Goal: Task Accomplishment & Management: Manage account settings

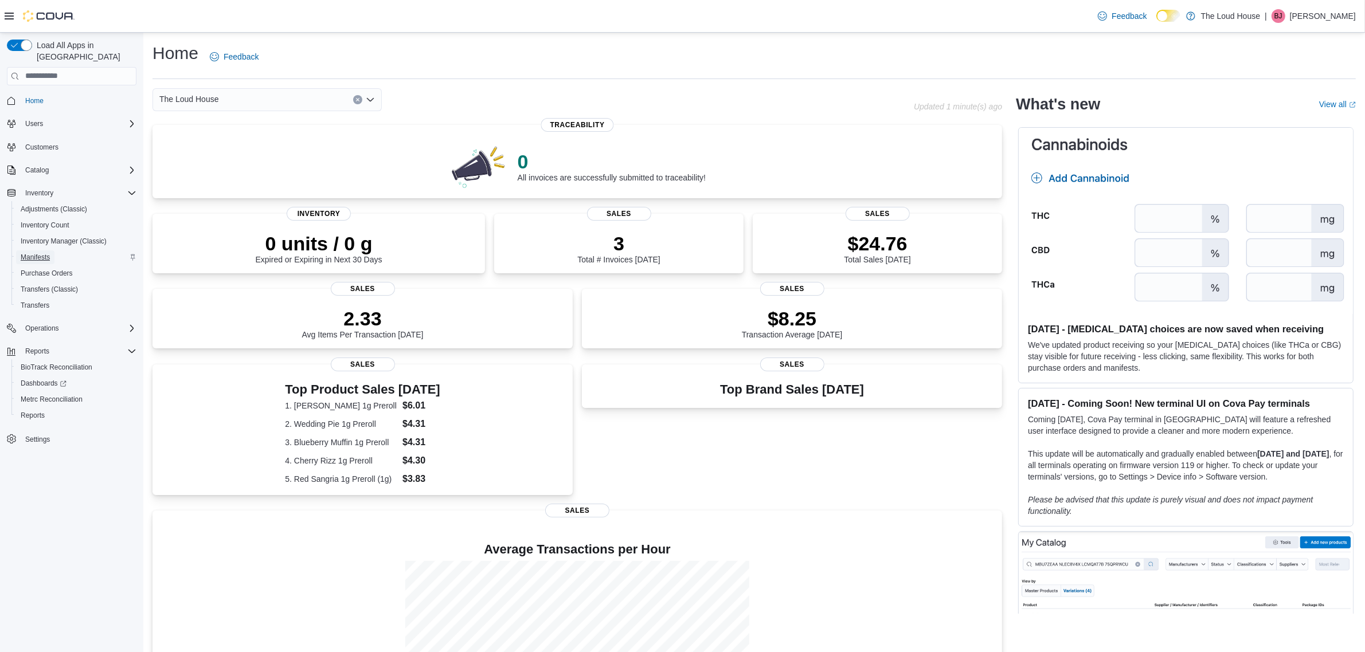
click at [42, 253] on span "Manifests" at bounding box center [35, 257] width 29 height 9
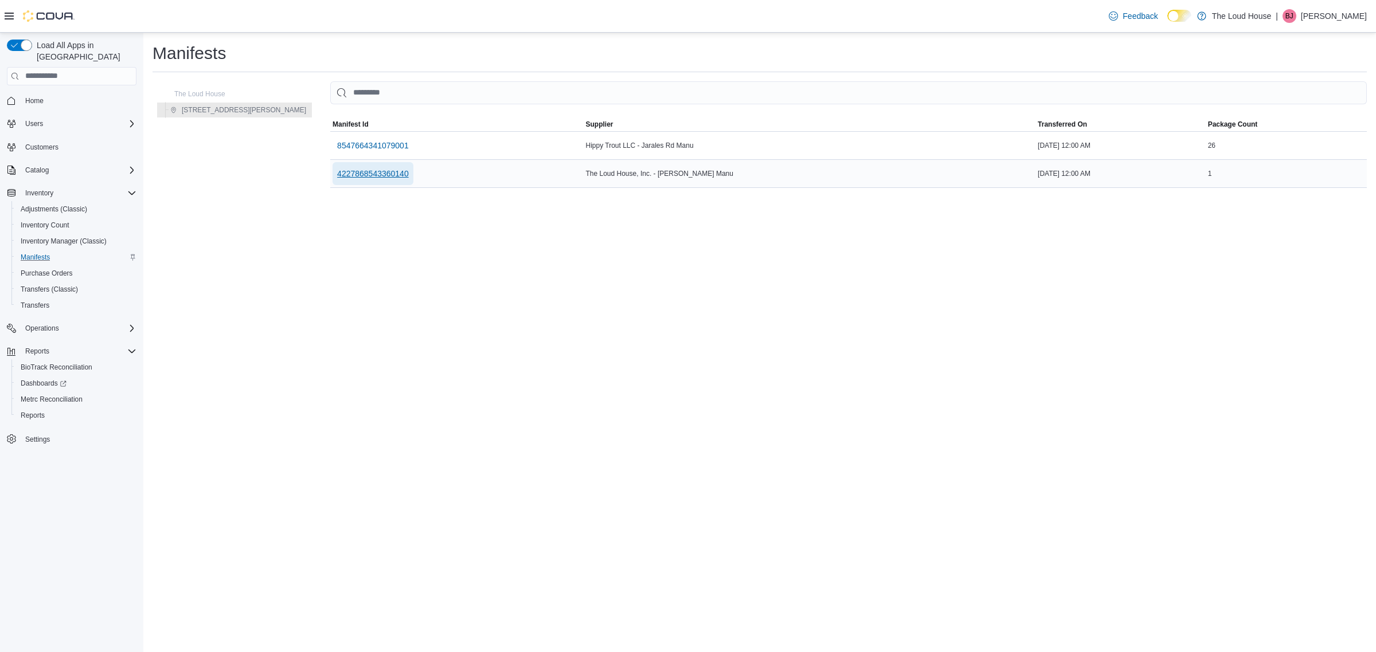
click at [337, 170] on span "4227868543360140" at bounding box center [373, 173] width 72 height 11
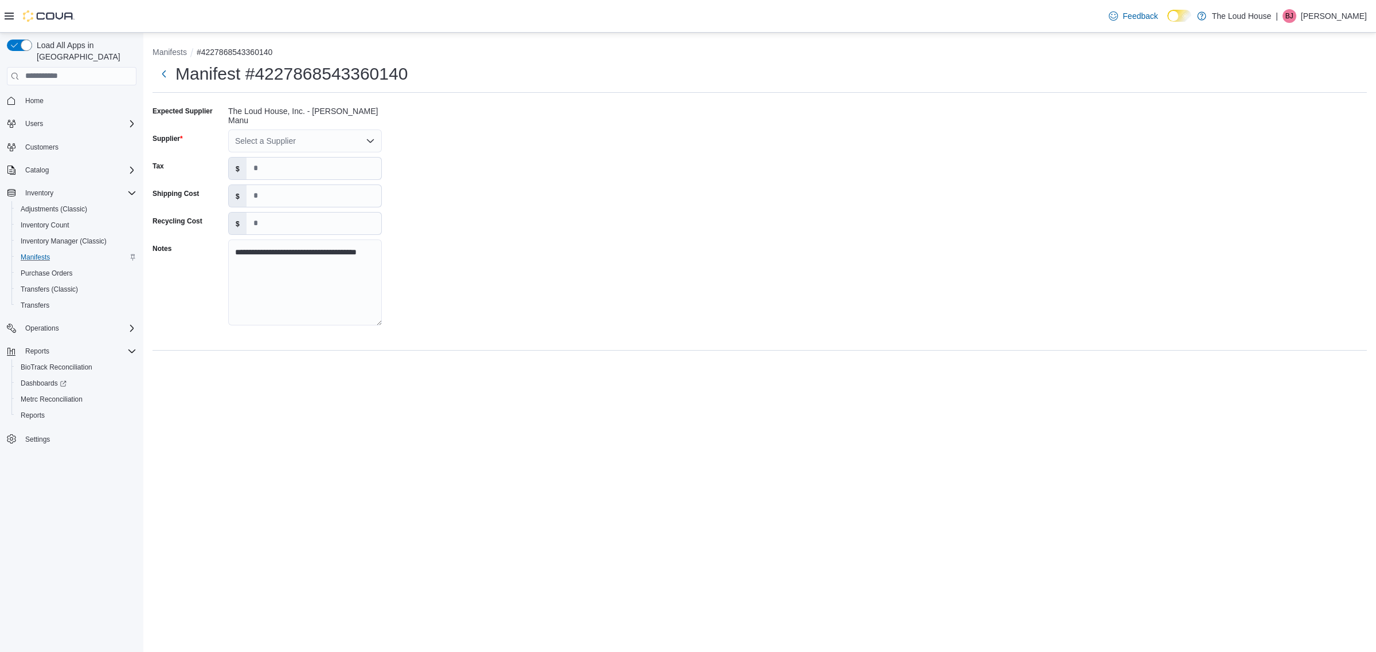
click at [516, 249] on div "**********" at bounding box center [760, 219] width 1214 height 234
click at [271, 133] on div "Select a Supplier" at bounding box center [305, 141] width 154 height 23
click at [284, 187] on span "Kind Bud, Inc" at bounding box center [312, 188] width 126 height 11
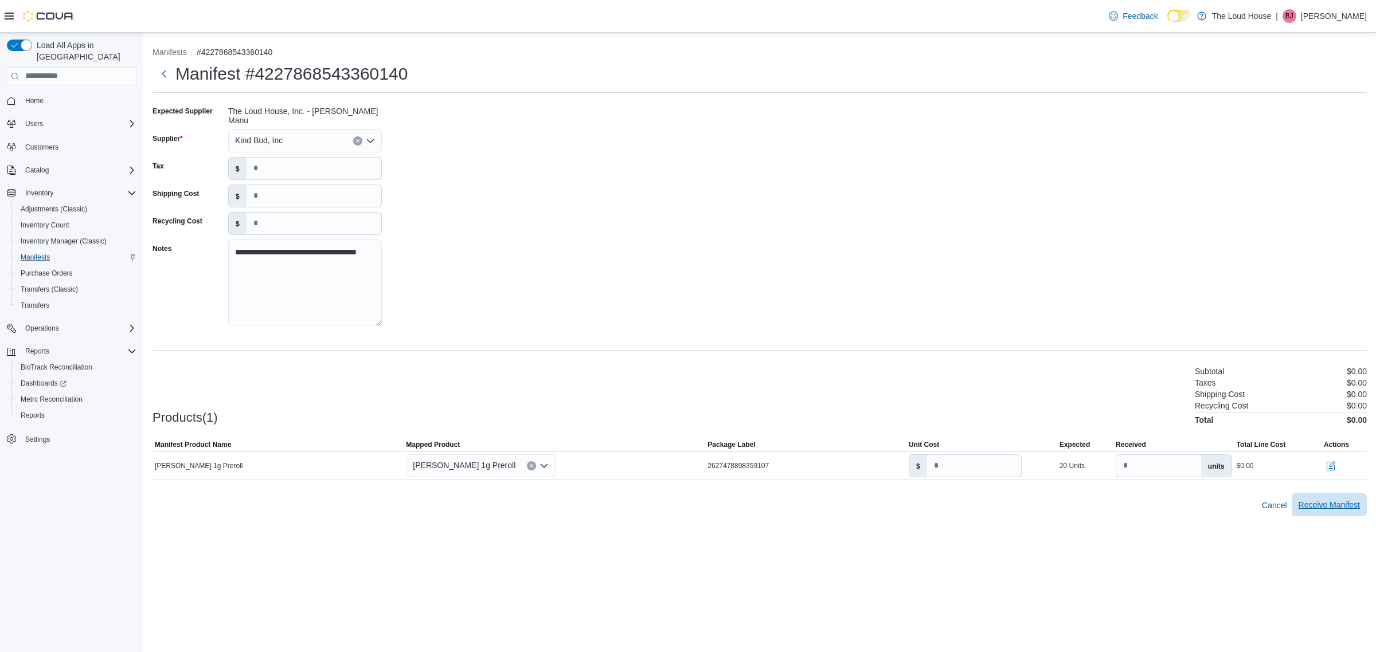
click at [1316, 503] on span "Receive Manifest" at bounding box center [1329, 504] width 61 height 11
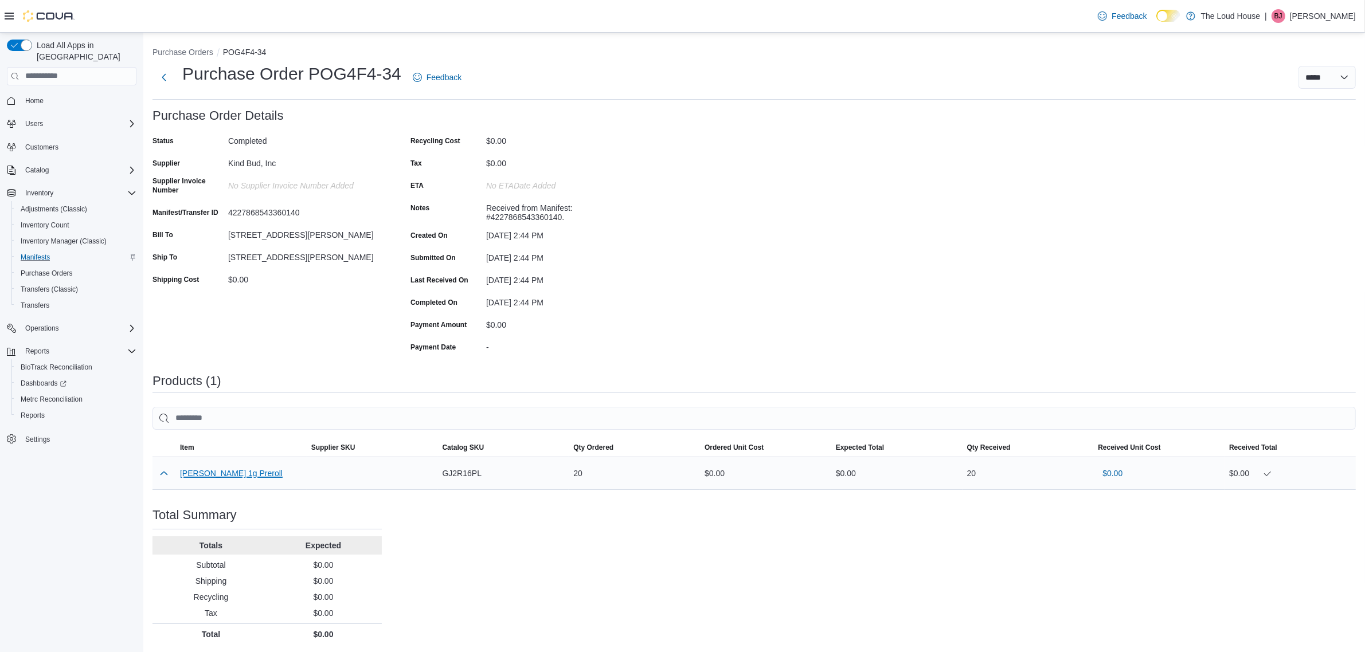
click at [244, 476] on button "Donny Burger 1g Preroll" at bounding box center [231, 473] width 103 height 9
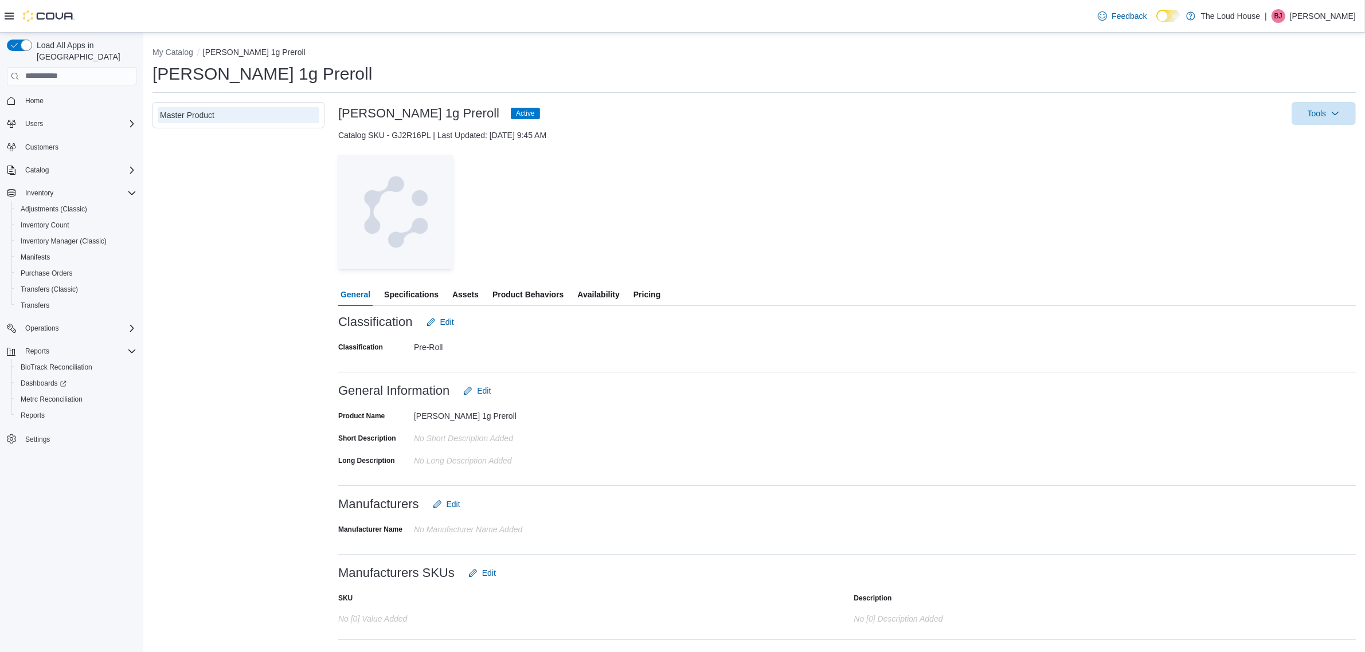
click at [648, 288] on span "Pricing" at bounding box center [647, 294] width 27 height 23
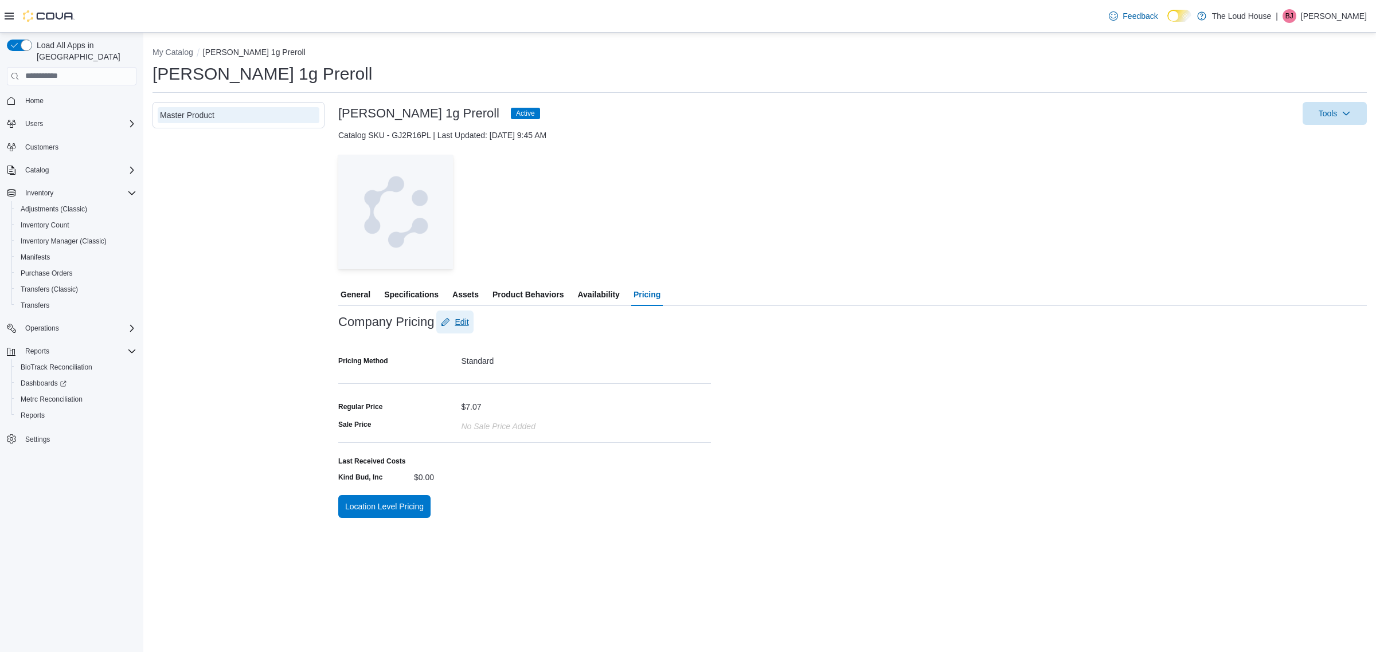
click at [466, 319] on span "Edit" at bounding box center [462, 321] width 14 height 11
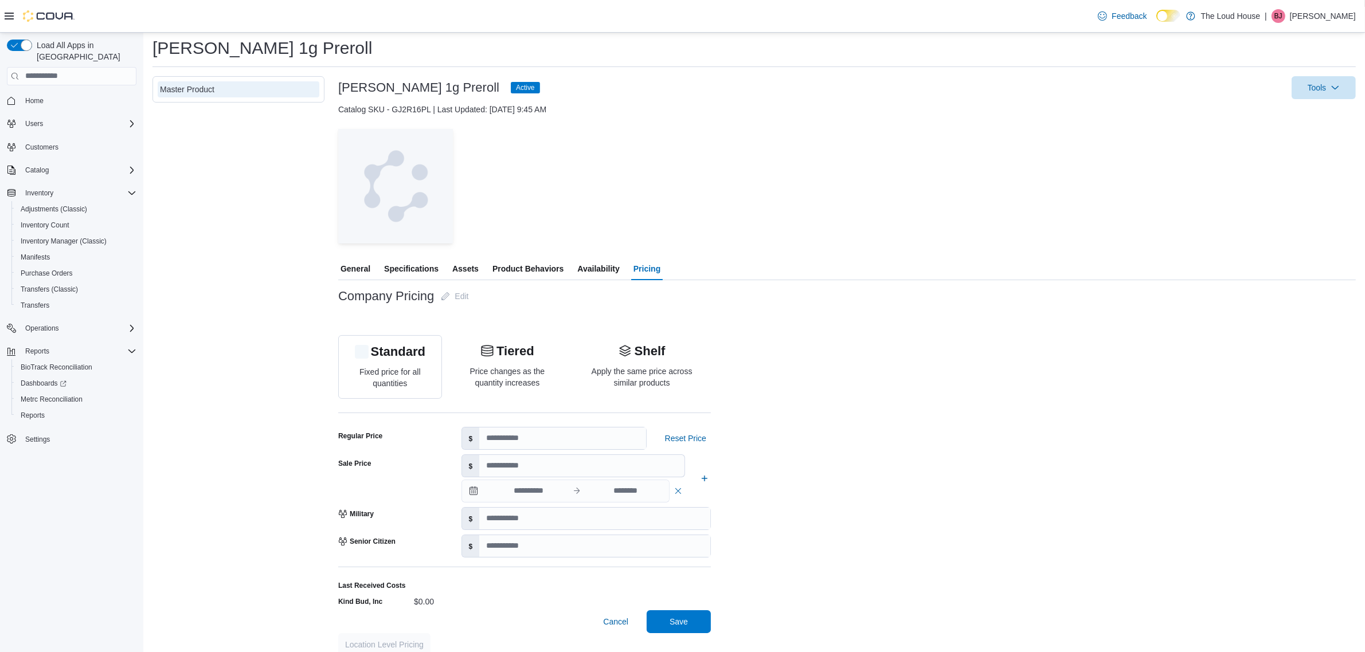
scroll to position [38, 0]
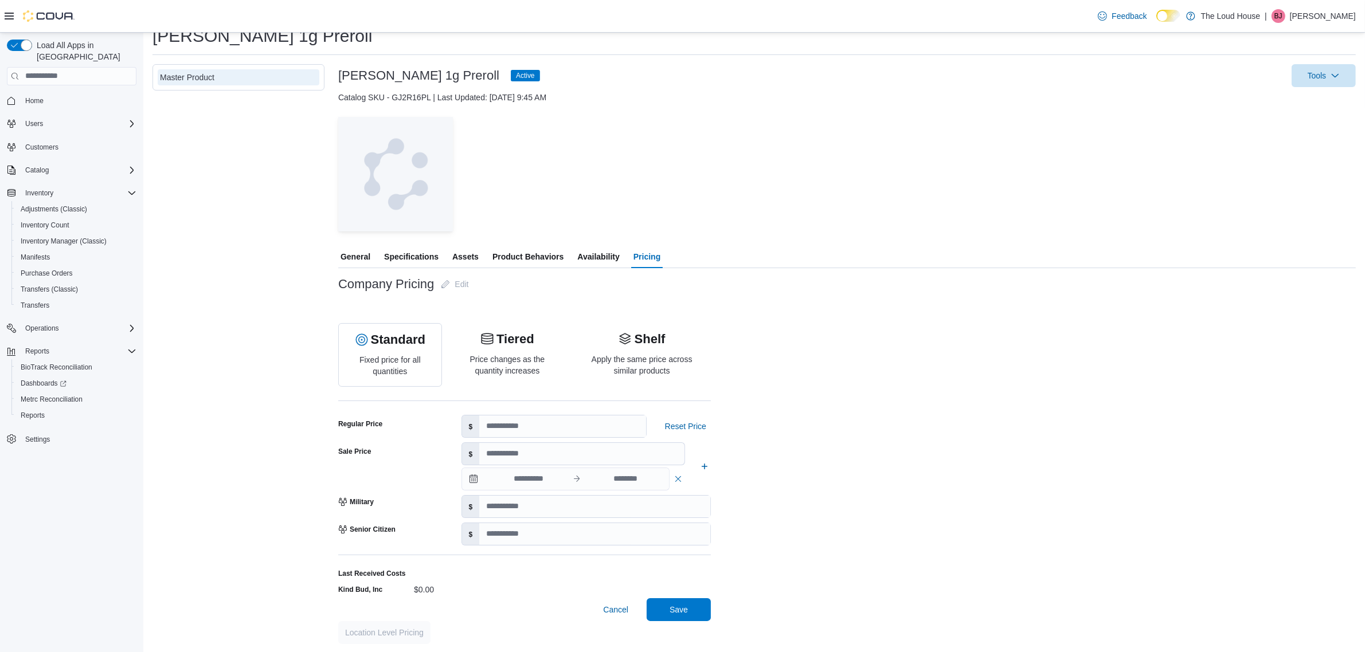
click at [417, 589] on div "$0.00" at bounding box center [491, 588] width 154 height 14
click at [425, 588] on div "$0.00" at bounding box center [491, 588] width 154 height 14
click at [425, 586] on div "$0.00" at bounding box center [491, 588] width 154 height 14
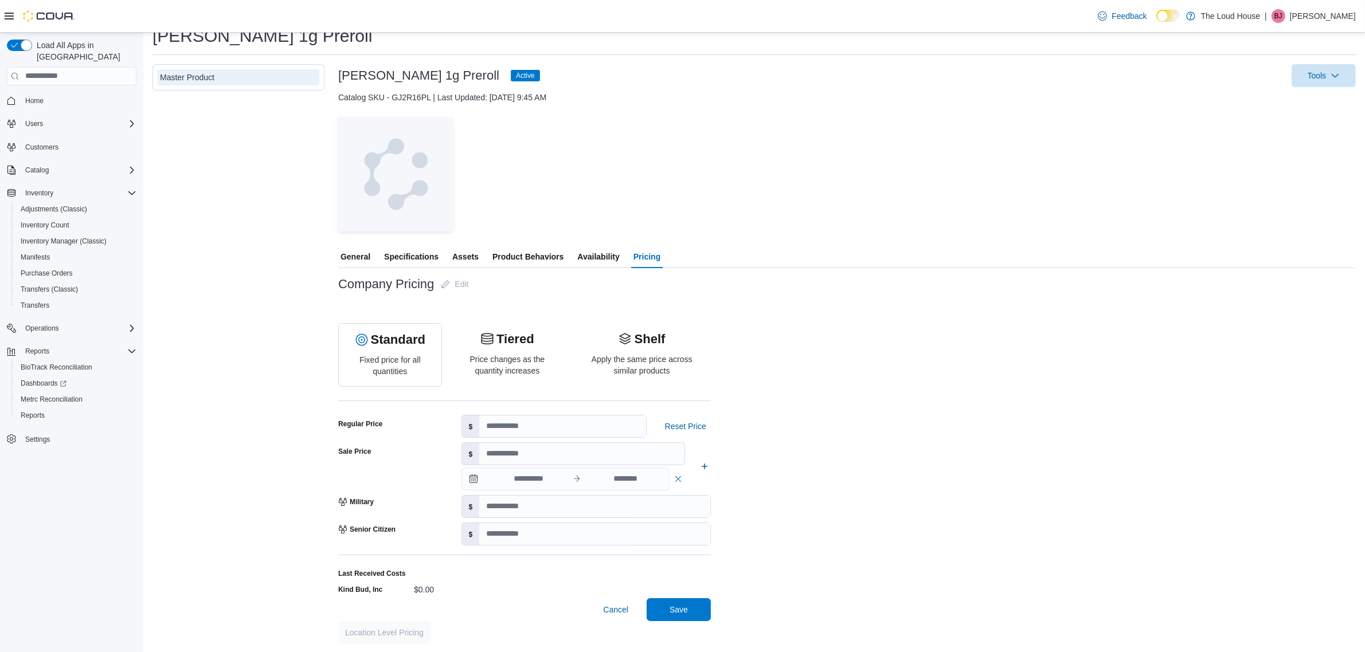
click at [377, 572] on label "Last Received Costs" at bounding box center [371, 573] width 67 height 9
click at [380, 576] on label "Last Received Costs" at bounding box center [371, 573] width 67 height 9
click at [380, 574] on label "Last Received Costs" at bounding box center [371, 573] width 67 height 9
click at [381, 588] on label "Kind Bud, Inc" at bounding box center [360, 589] width 44 height 9
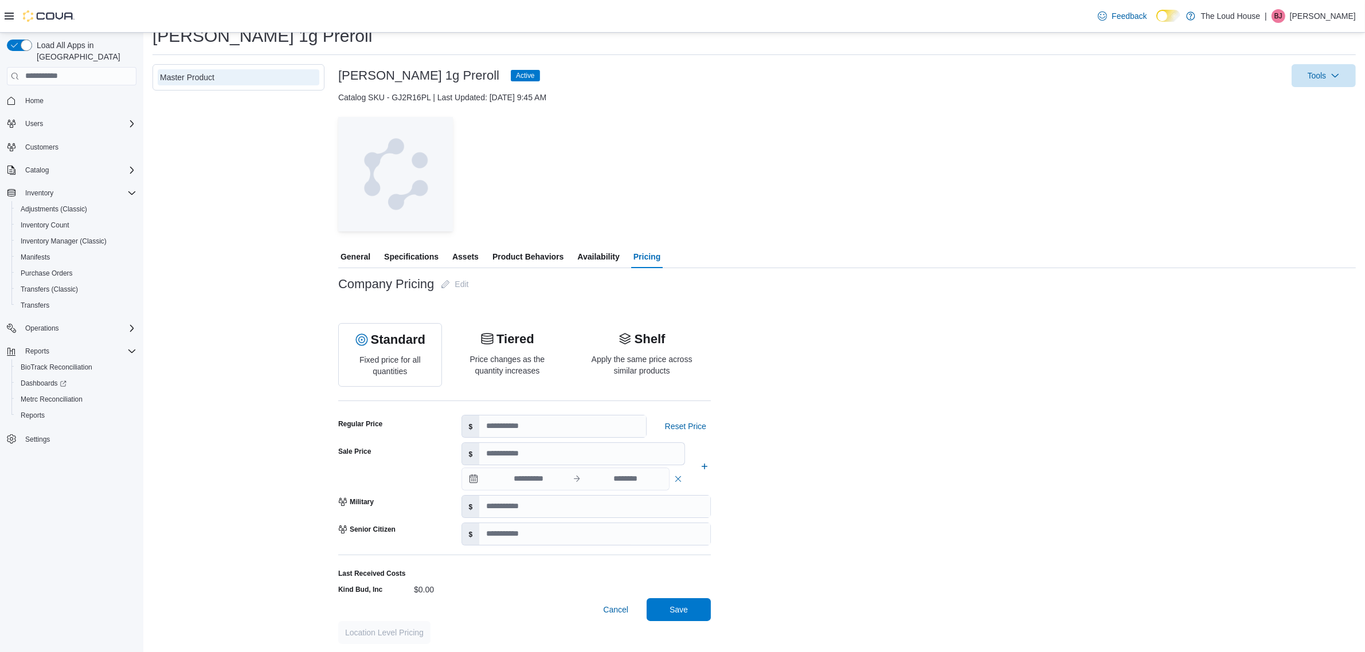
click at [423, 585] on div "$0.00" at bounding box center [491, 588] width 154 height 14
click at [625, 604] on span "Cancel" at bounding box center [615, 609] width 25 height 11
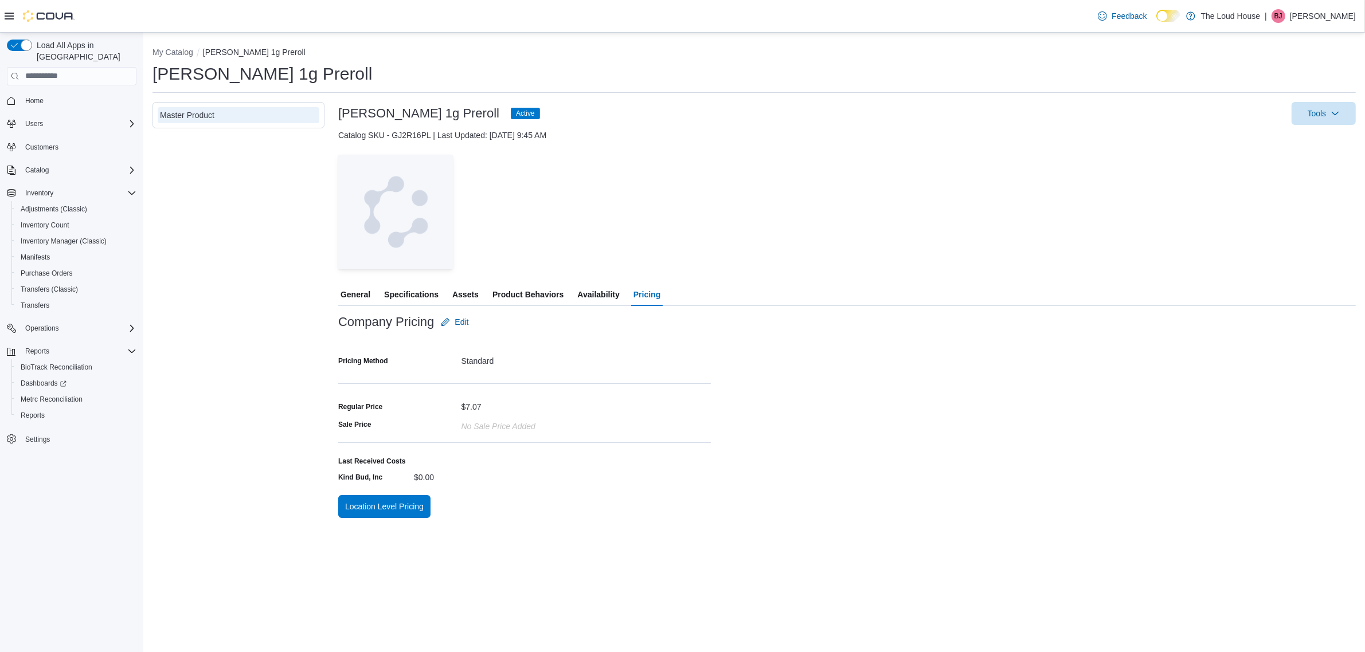
scroll to position [0, 0]
click at [967, 365] on div "Company Pricing Edit Pricing Method Standard Regular Price $7.07 Sale Price No …" at bounding box center [852, 415] width 1029 height 208
click at [178, 53] on button "My Catalog" at bounding box center [173, 52] width 41 height 9
select select "**********"
